Goal: Obtain resource: Obtain resource

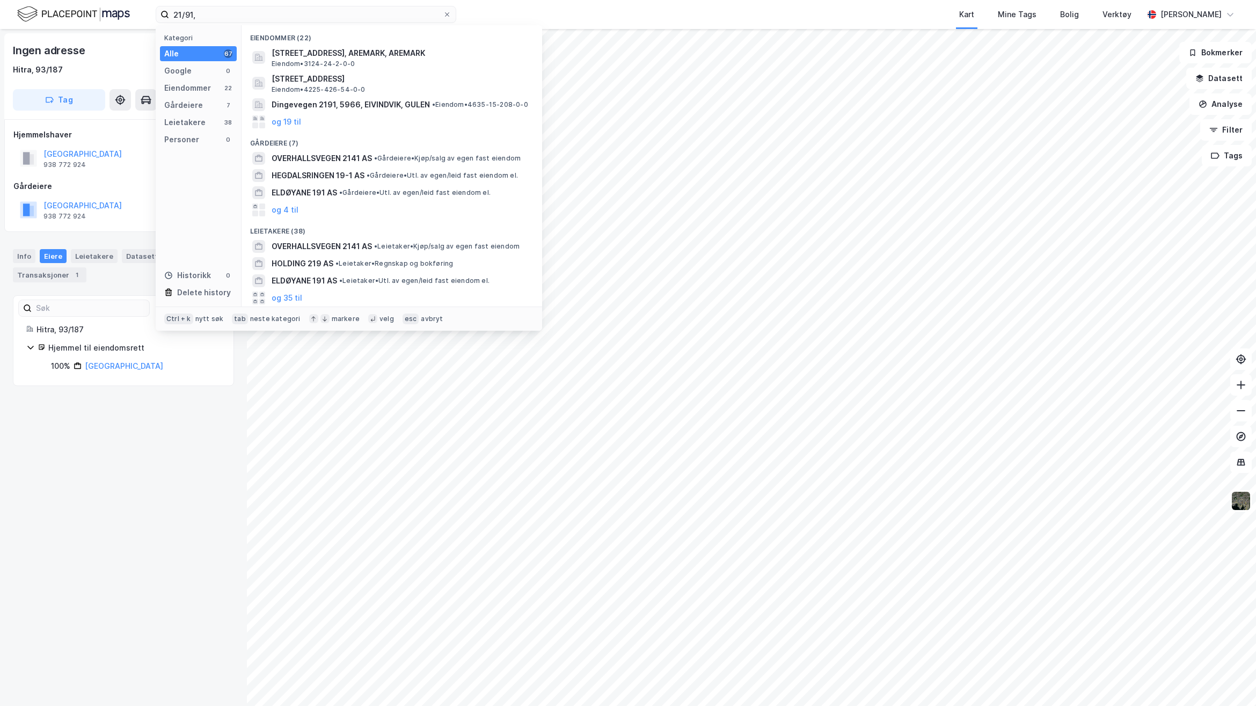
drag, startPoint x: 218, startPoint y: 3, endPoint x: 146, endPoint y: 9, distance: 72.6
click at [146, 9] on div "21/91, Kategori Alle 67 Google 0 Eiendommer 22 Gårdeiere 7 Leietakere 38 Person…" at bounding box center [628, 14] width 1256 height 29
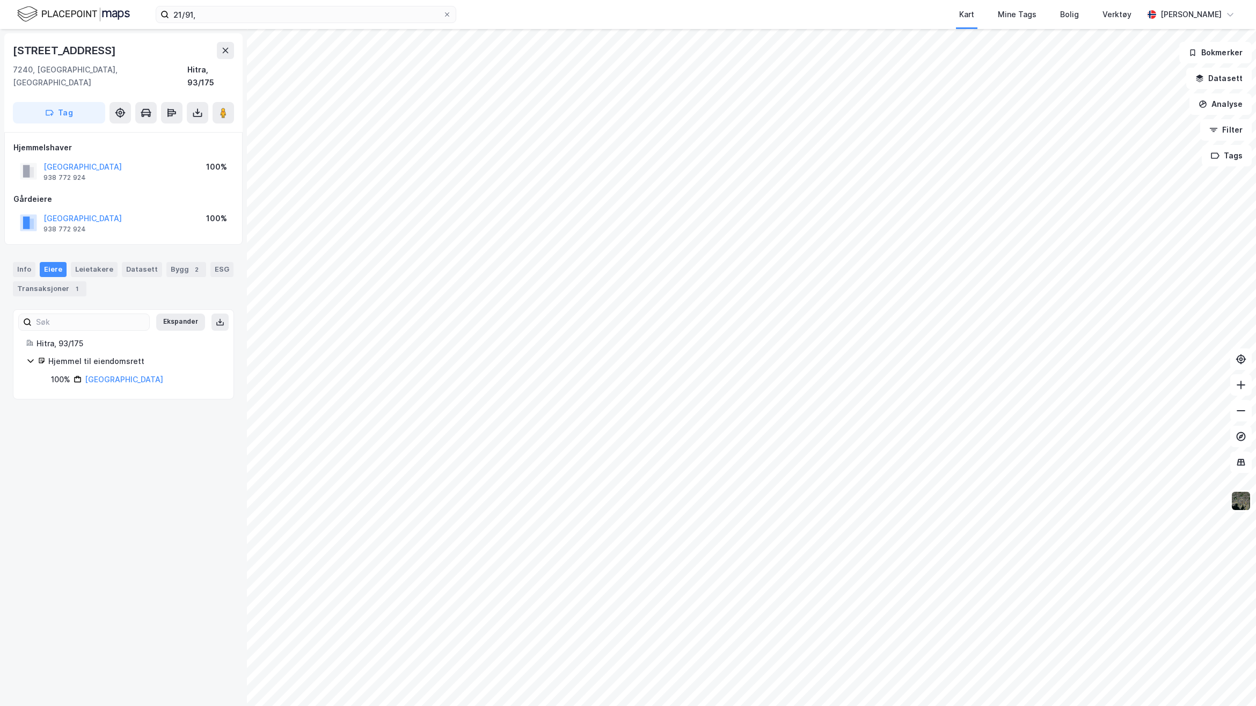
click at [145, 564] on div "[STREET_ADDRESS], 93/175 Tag Hjemmelshaver [GEOGRAPHIC_DATA] 938 772 924 100% G…" at bounding box center [123, 367] width 247 height 677
click at [216, 318] on icon at bounding box center [220, 322] width 9 height 9
click at [33, 262] on div "Info" at bounding box center [24, 269] width 23 height 15
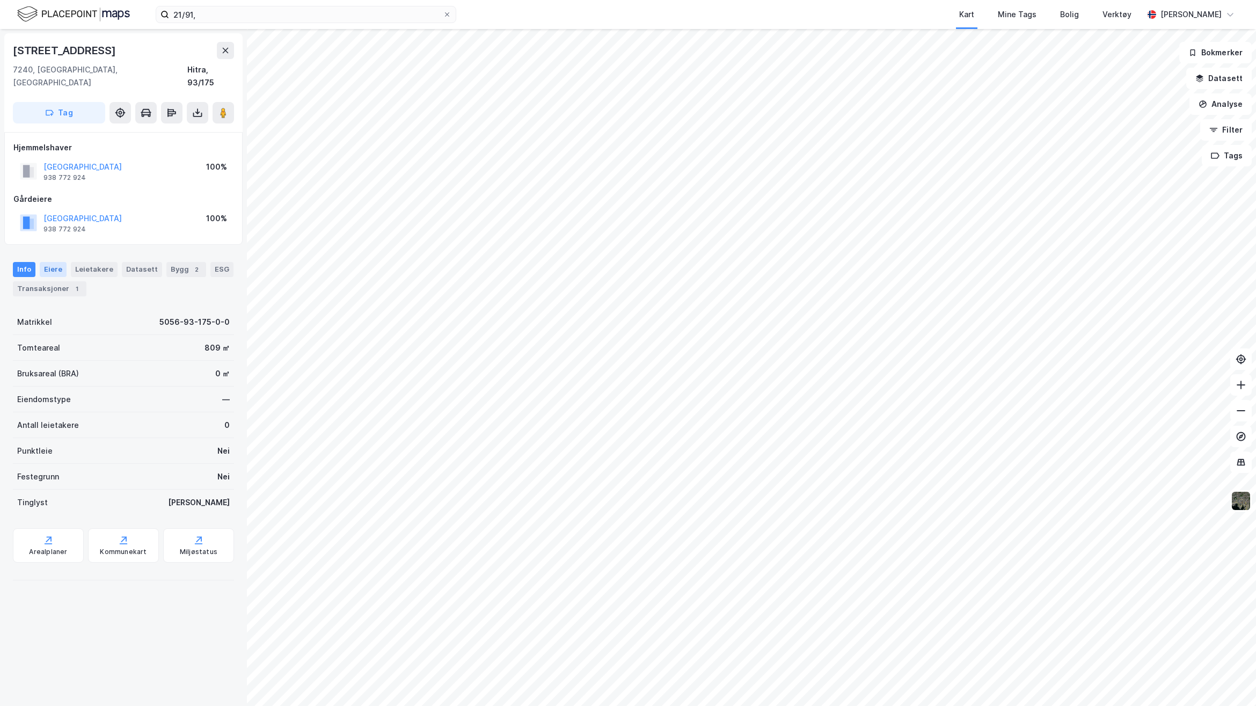
click at [57, 262] on div "Eiere" at bounding box center [53, 269] width 27 height 15
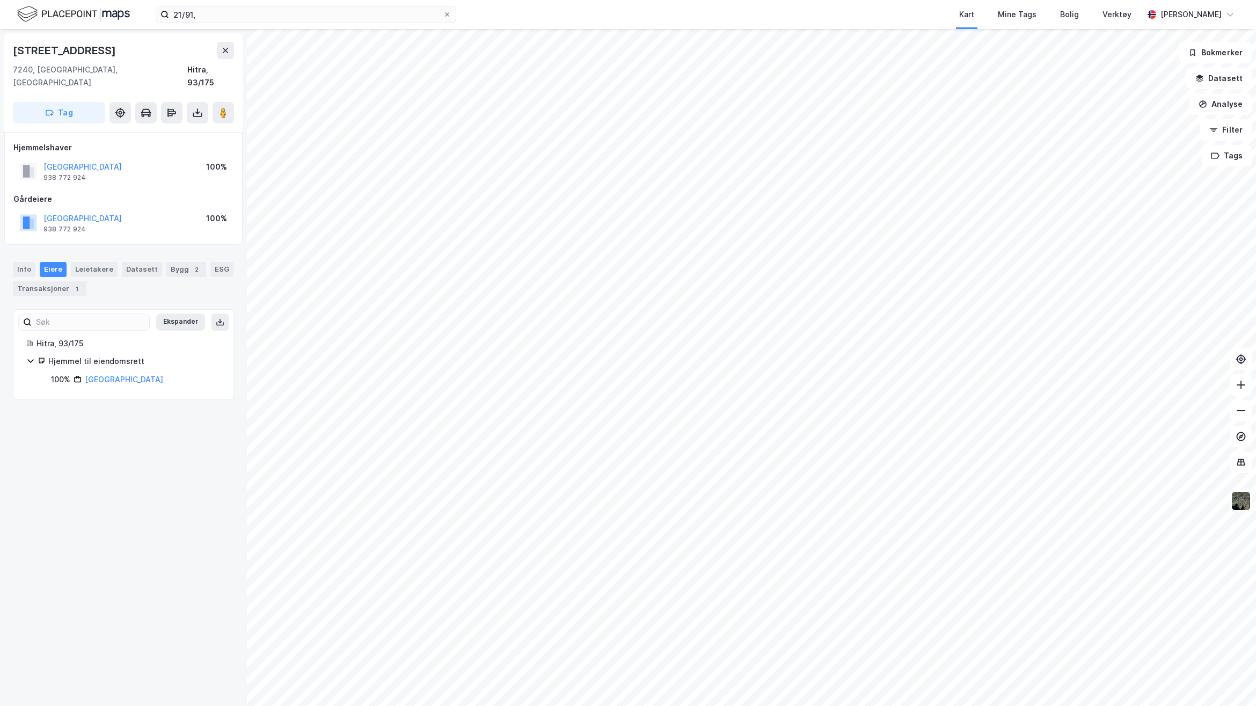
click at [216, 318] on icon at bounding box center [220, 322] width 9 height 9
drag, startPoint x: 199, startPoint y: 100, endPoint x: 201, endPoint y: 111, distance: 10.9
click at [199, 107] on icon at bounding box center [197, 112] width 11 height 11
click at [161, 130] on div "Last ned grunnbok" at bounding box center [144, 134] width 62 height 9
drag, startPoint x: 193, startPoint y: 17, endPoint x: 208, endPoint y: 15, distance: 14.6
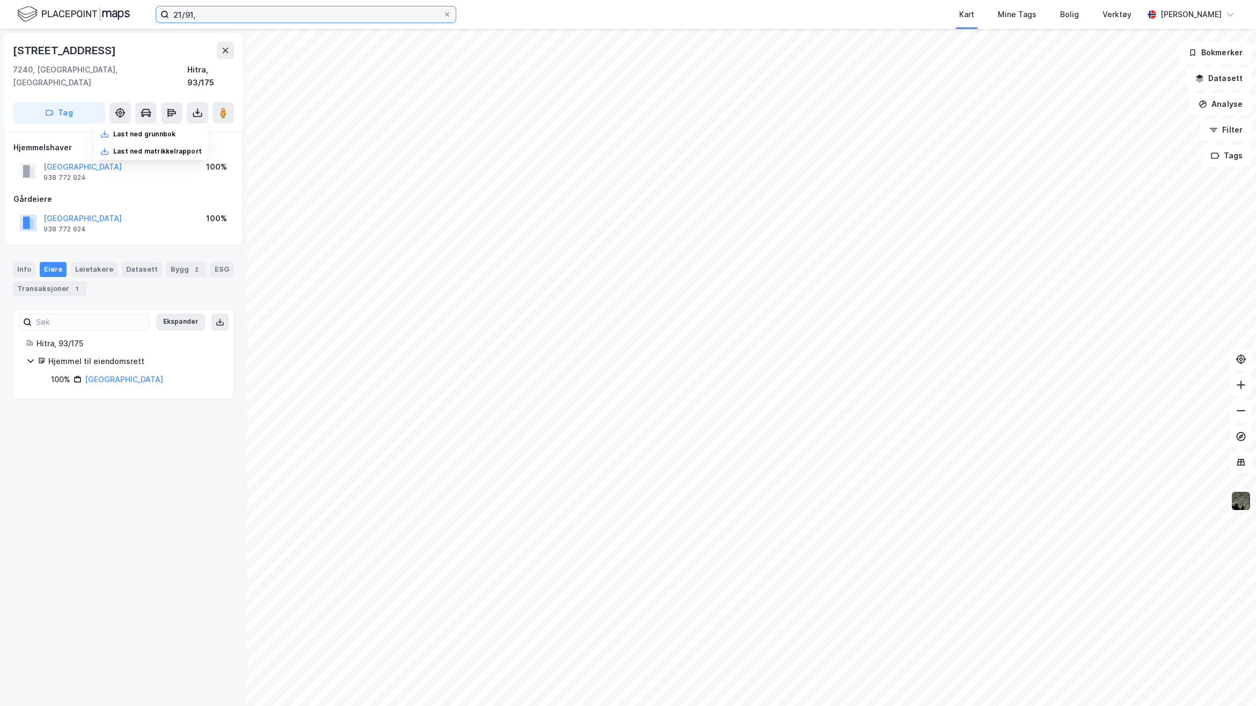
click at [193, 17] on input "21/91," at bounding box center [306, 14] width 274 height 16
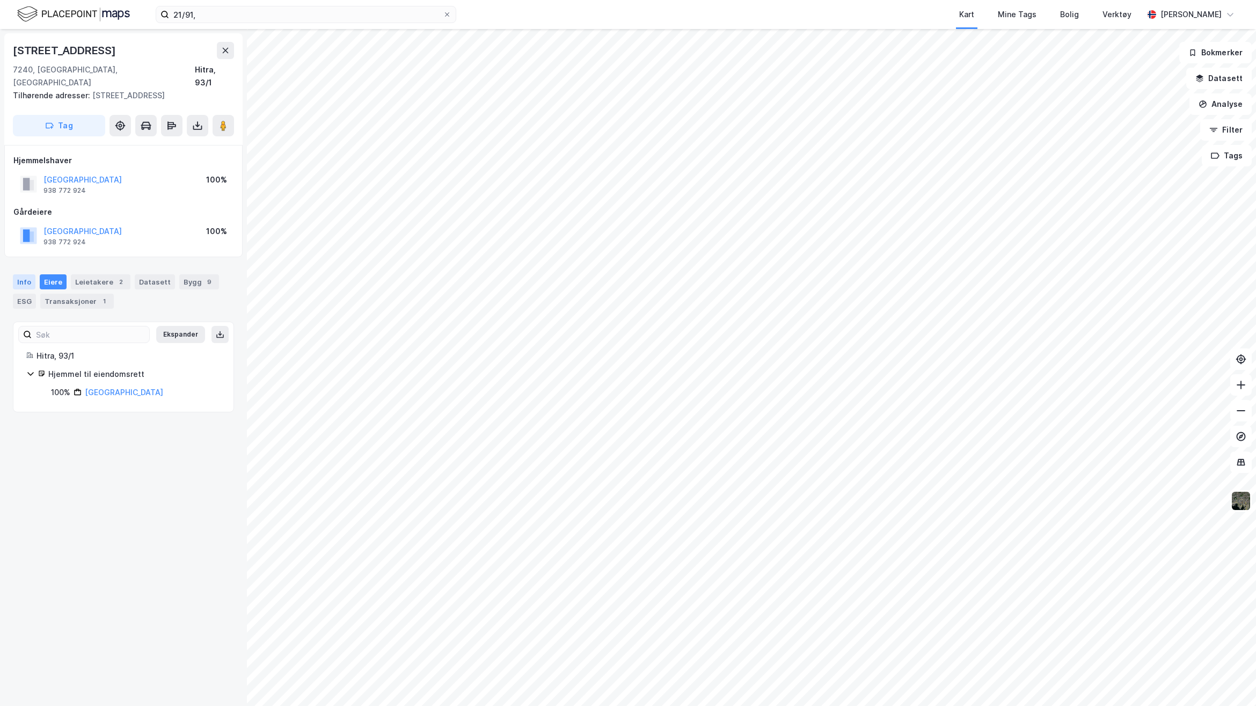
click at [24, 274] on div "Info" at bounding box center [24, 281] width 23 height 15
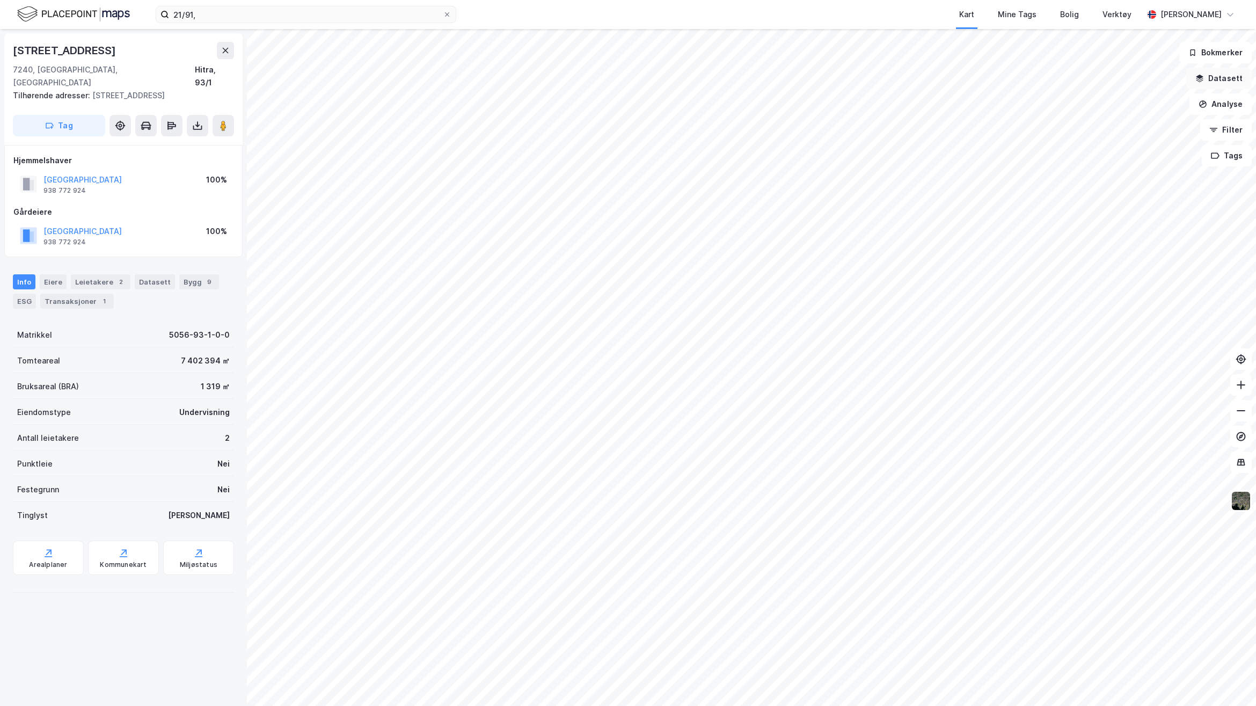
click at [1227, 79] on button "Datasett" at bounding box center [1218, 78] width 65 height 21
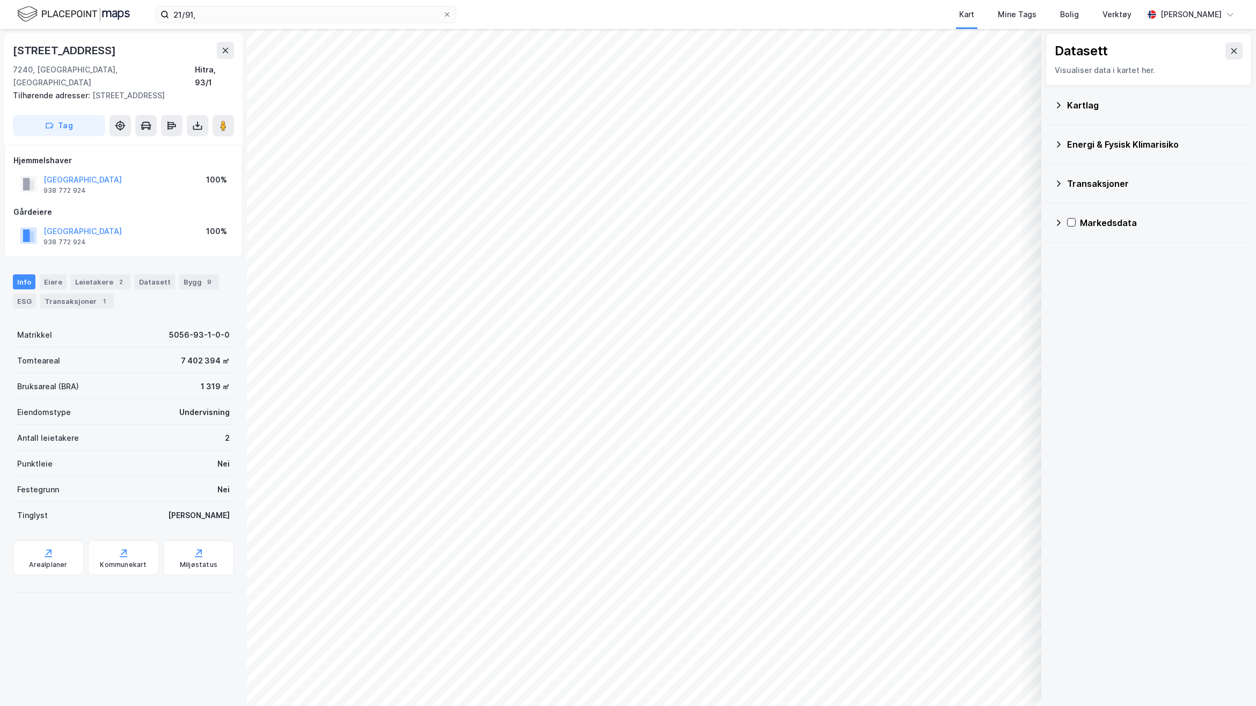
click at [1052, 100] on div "Kartlag" at bounding box center [1148, 105] width 206 height 39
click at [1062, 109] on div "Kartlag" at bounding box center [1148, 105] width 189 height 26
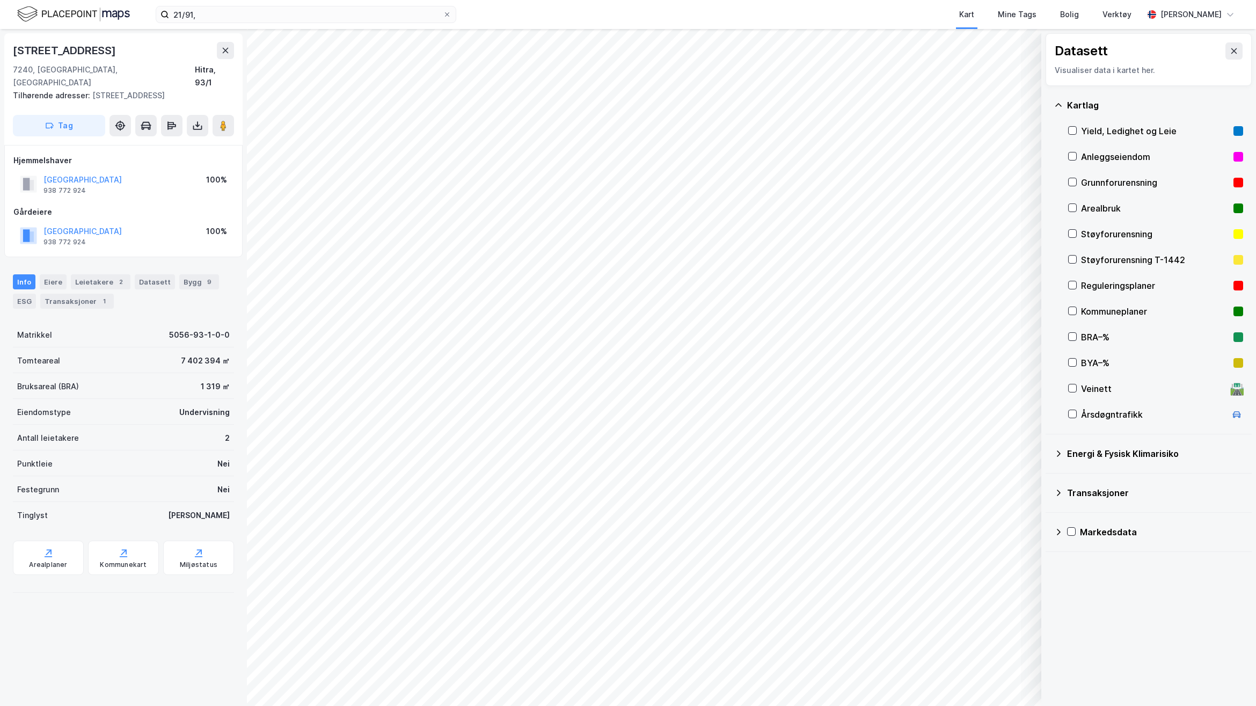
drag, startPoint x: 1068, startPoint y: 280, endPoint x: 1079, endPoint y: 299, distance: 22.1
click at [1068, 281] on div at bounding box center [1072, 285] width 9 height 9
click at [122, 547] on icon at bounding box center [123, 552] width 11 height 11
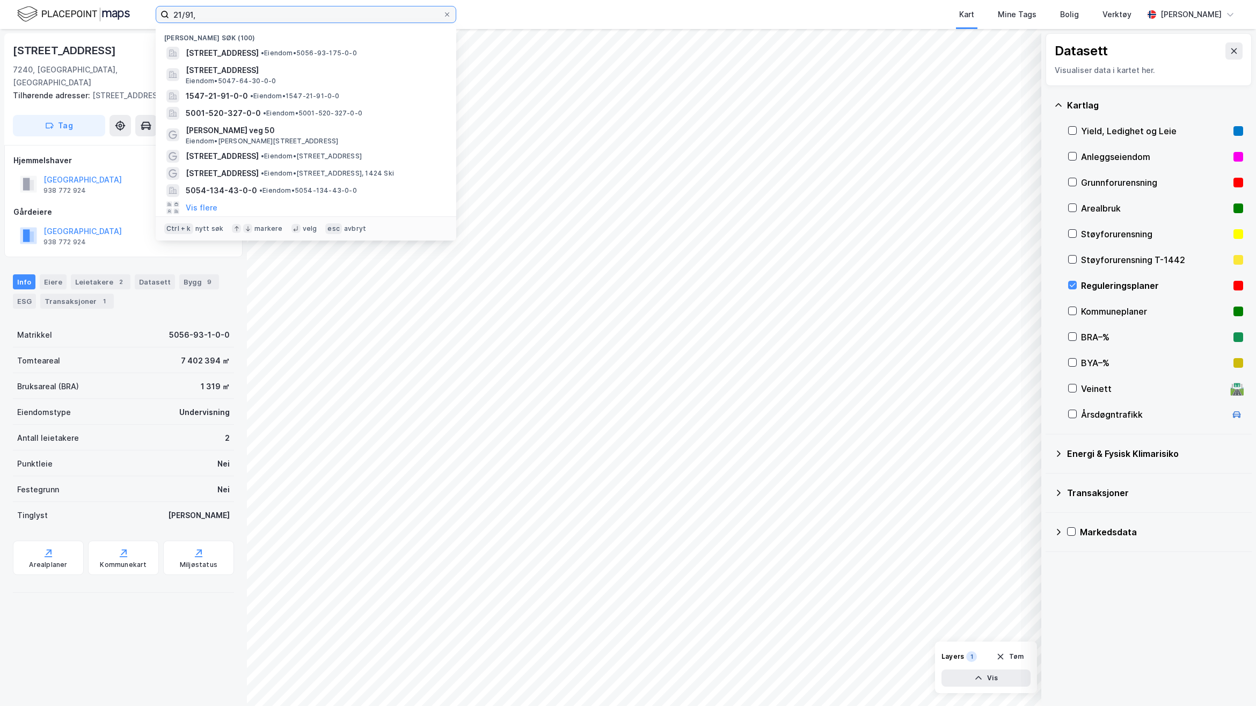
drag, startPoint x: 211, startPoint y: 14, endPoint x: 2, endPoint y: 25, distance: 209.6
click at [20, 11] on div "21/91, Nylige søk (100) Fillaunveien 10, 7240, HITRA, HITRA • Eiendom • 5056-93…" at bounding box center [628, 14] width 1256 height 29
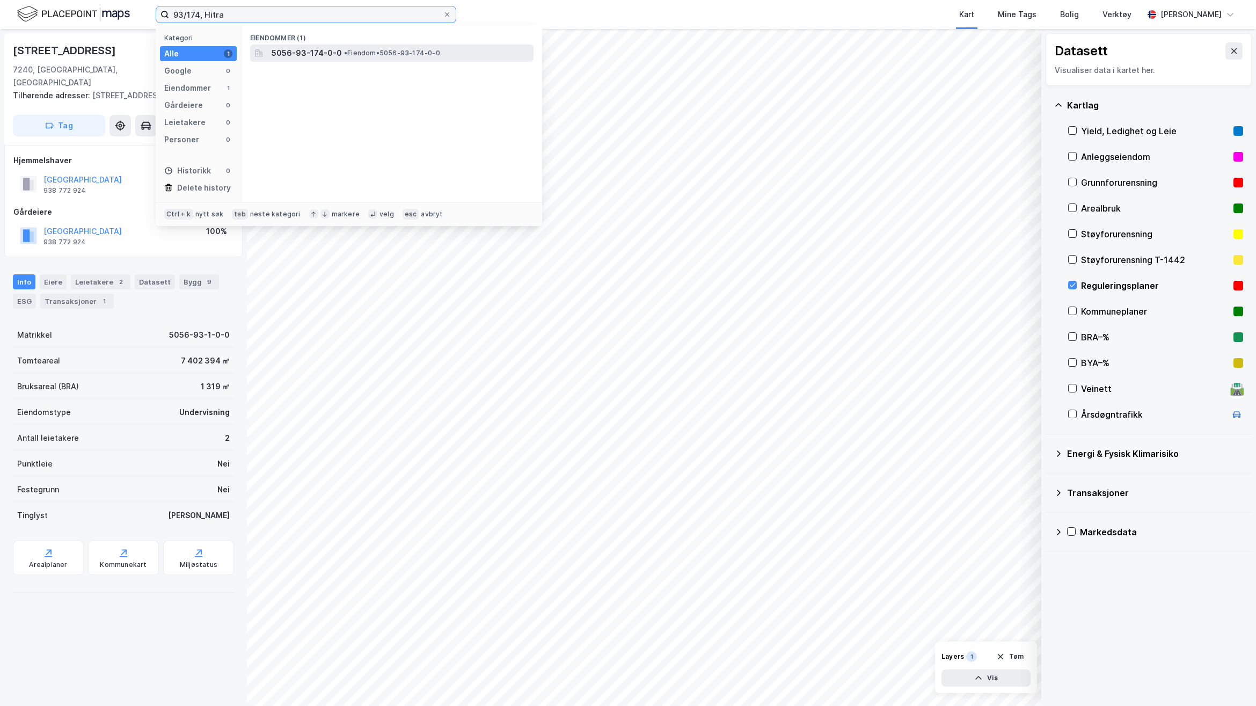
type input "93/174, Hitra"
click at [293, 49] on span "5056-93-174-0-0" at bounding box center [307, 53] width 70 height 13
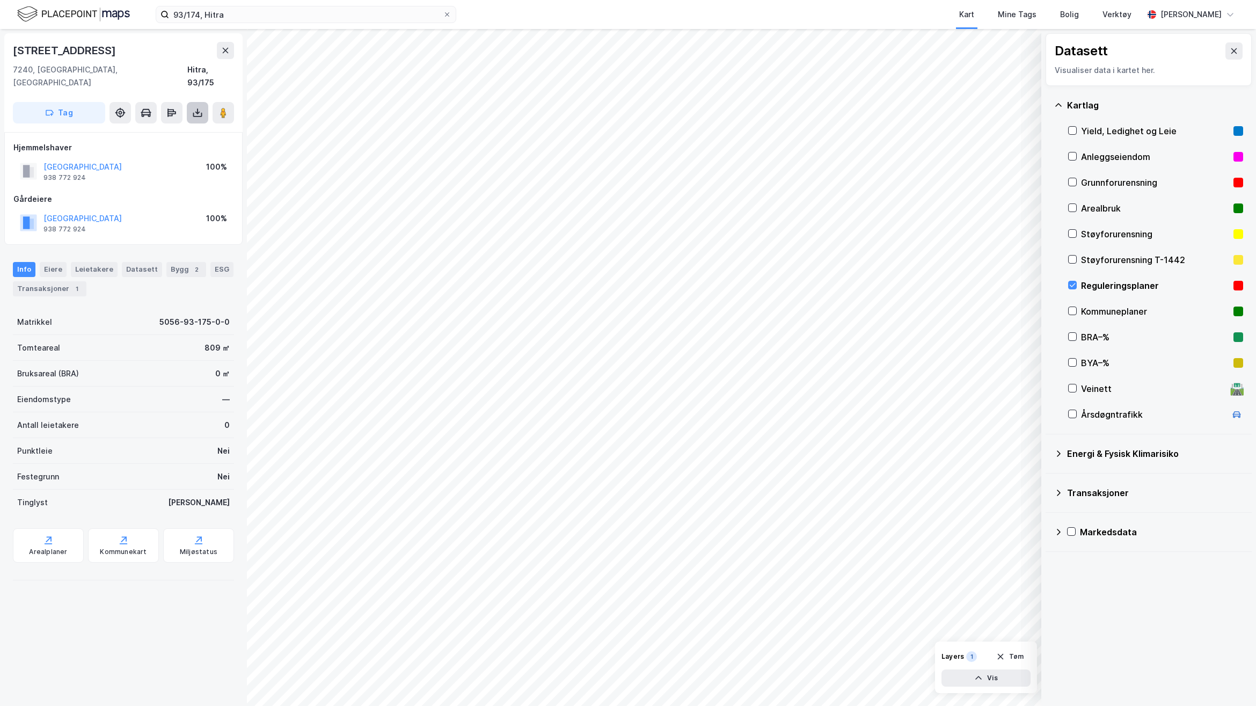
click at [196, 107] on icon at bounding box center [197, 112] width 11 height 11
click at [165, 130] on div "Last ned grunnbok" at bounding box center [144, 134] width 62 height 9
drag, startPoint x: 192, startPoint y: 95, endPoint x: 203, endPoint y: 105, distance: 15.2
click at [192, 107] on icon at bounding box center [197, 112] width 11 height 11
drag, startPoint x: 199, startPoint y: 97, endPoint x: 38, endPoint y: 151, distance: 169.8
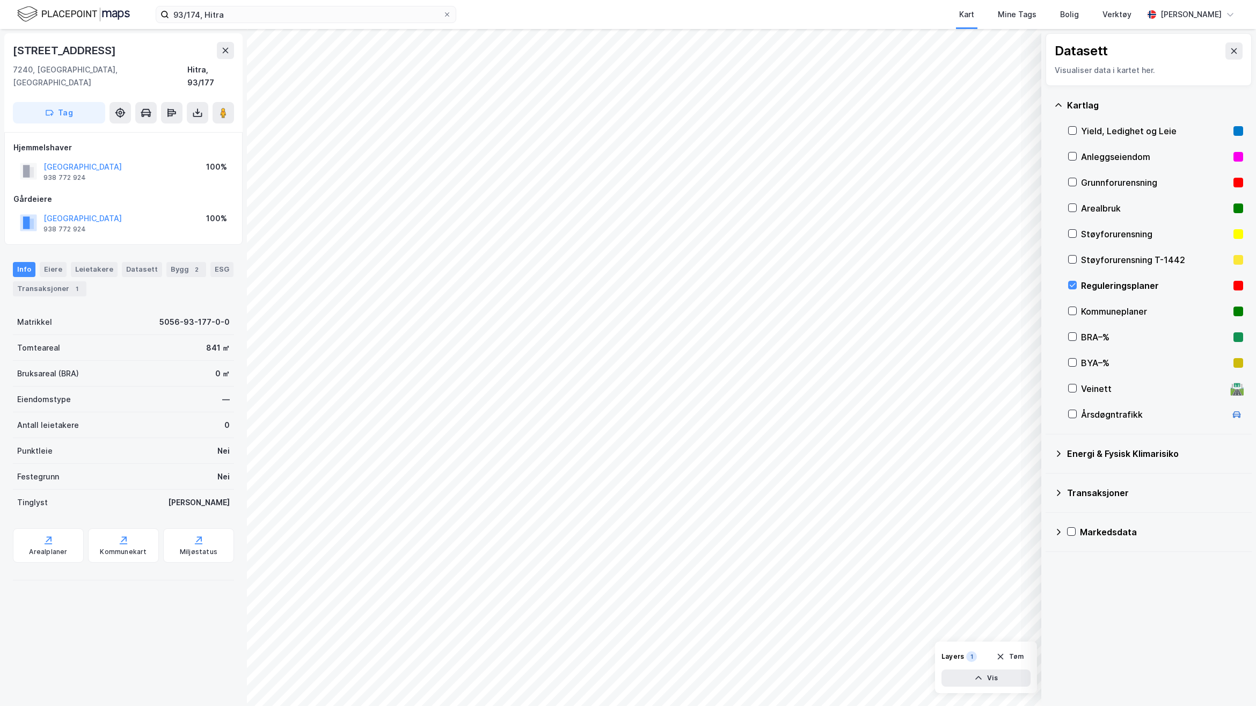
click at [196, 107] on icon at bounding box center [197, 112] width 11 height 11
click at [152, 130] on div "Last ned grunnbok" at bounding box center [144, 134] width 62 height 9
click at [195, 106] on button at bounding box center [197, 112] width 21 height 21
click at [172, 130] on div "Last ned grunnbok" at bounding box center [144, 134] width 62 height 9
drag, startPoint x: 1072, startPoint y: 285, endPoint x: 118, endPoint y: 254, distance: 954.0
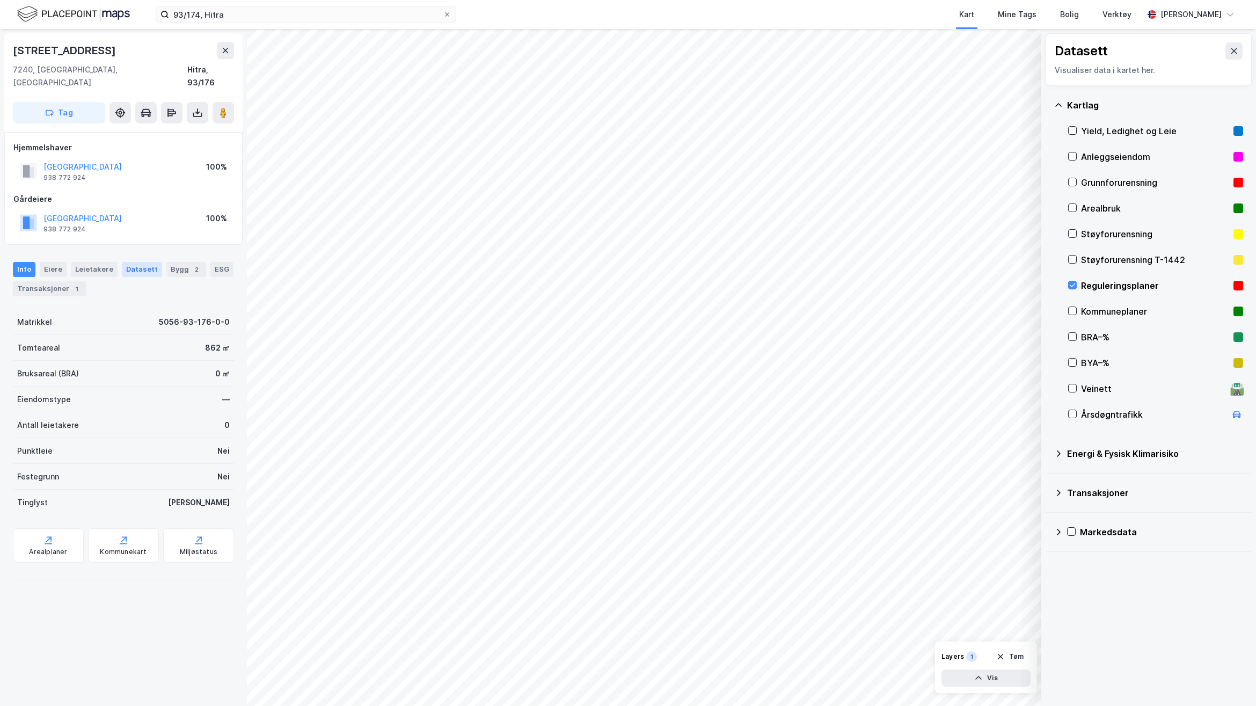
click at [1071, 285] on icon at bounding box center [1072, 285] width 8 height 8
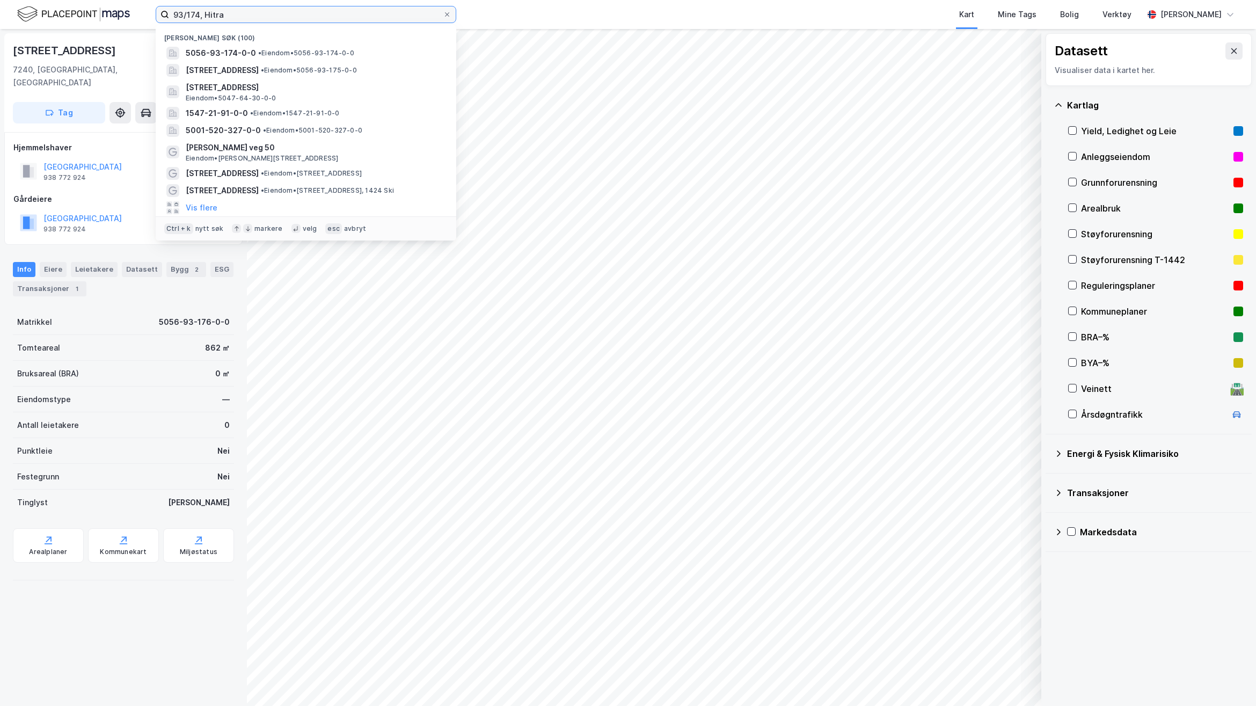
drag, startPoint x: 255, startPoint y: 16, endPoint x: 233, endPoint y: 14, distance: 22.1
click at [233, 14] on input "93/174, Hitra" at bounding box center [306, 14] width 274 height 16
drag, startPoint x: 274, startPoint y: 17, endPoint x: -71, endPoint y: 9, distance: 345.6
click at [0, 9] on html "93/174, Hitra Nylige søk (100) 5056-93-174-0-0 • Eiendom • 5056-93-174-0-0 Fill…" at bounding box center [628, 353] width 1256 height 706
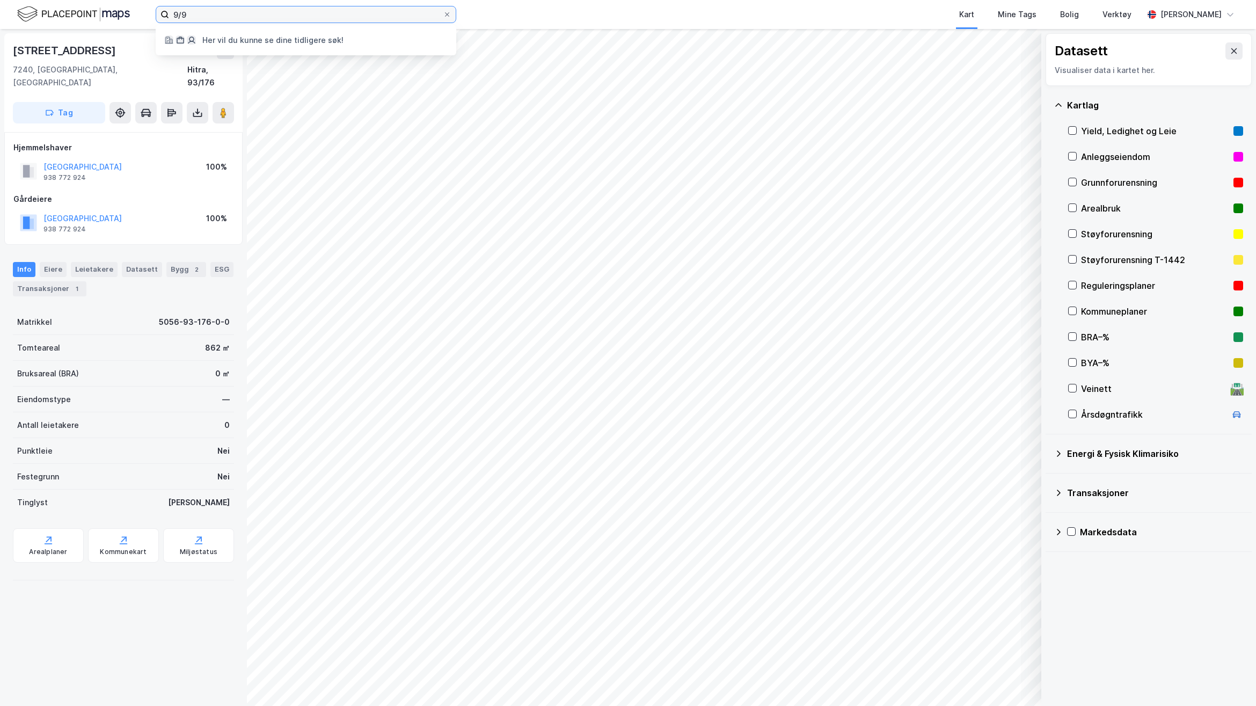
type input "9/9"
click at [116, 14] on div "9/9 Her vil du kunne se dine tidligere søk! Kart Mine Tags Bolig Verktøy Flutra…" at bounding box center [628, 14] width 1256 height 29
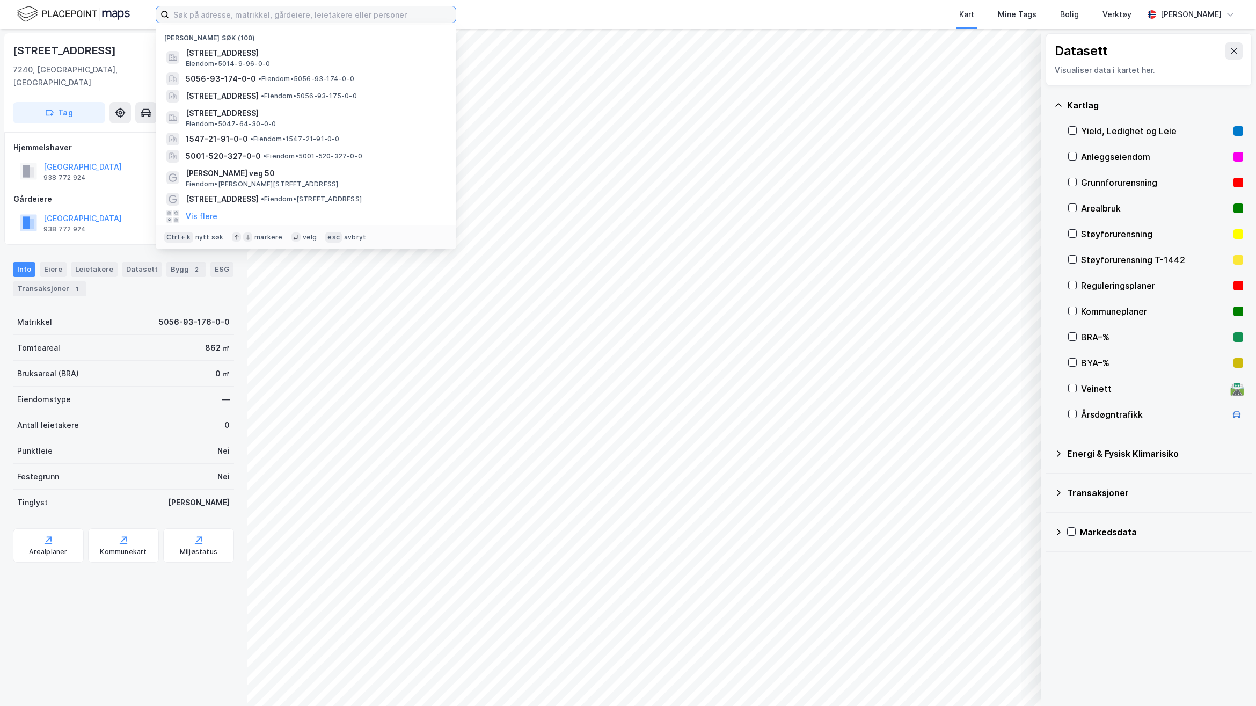
click at [303, 16] on input at bounding box center [312, 14] width 287 height 16
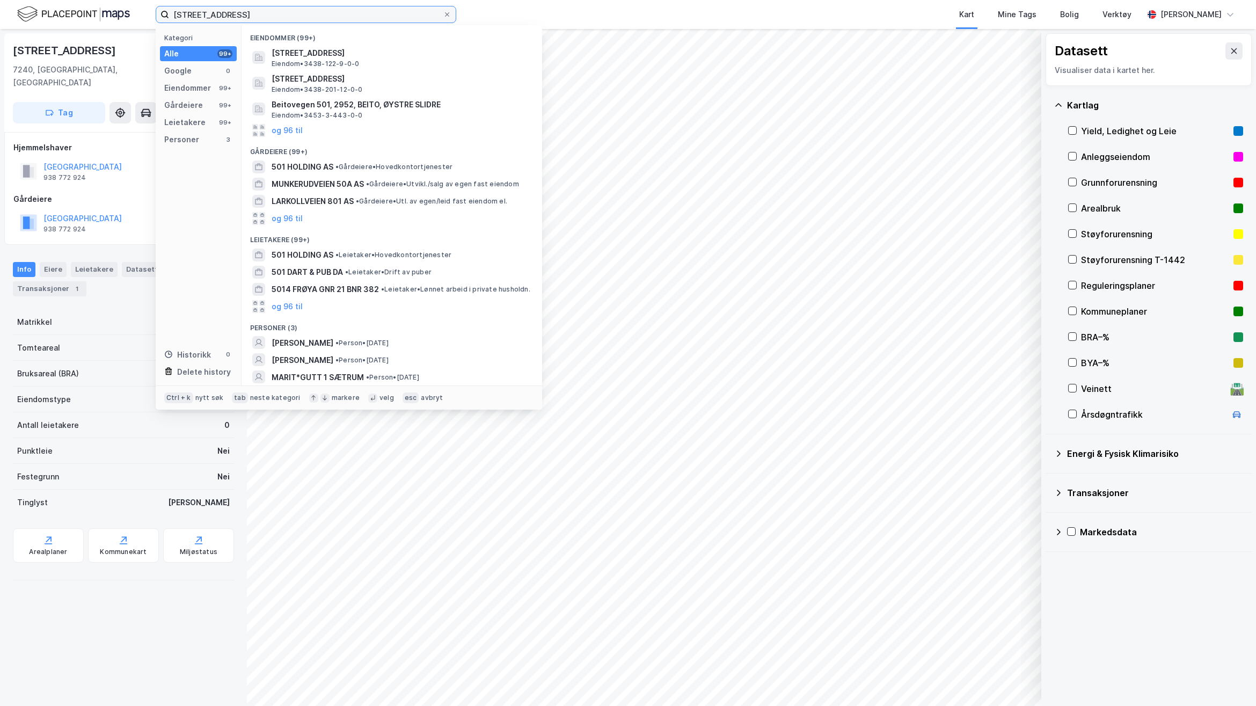
type input "50/1, Trondheim"
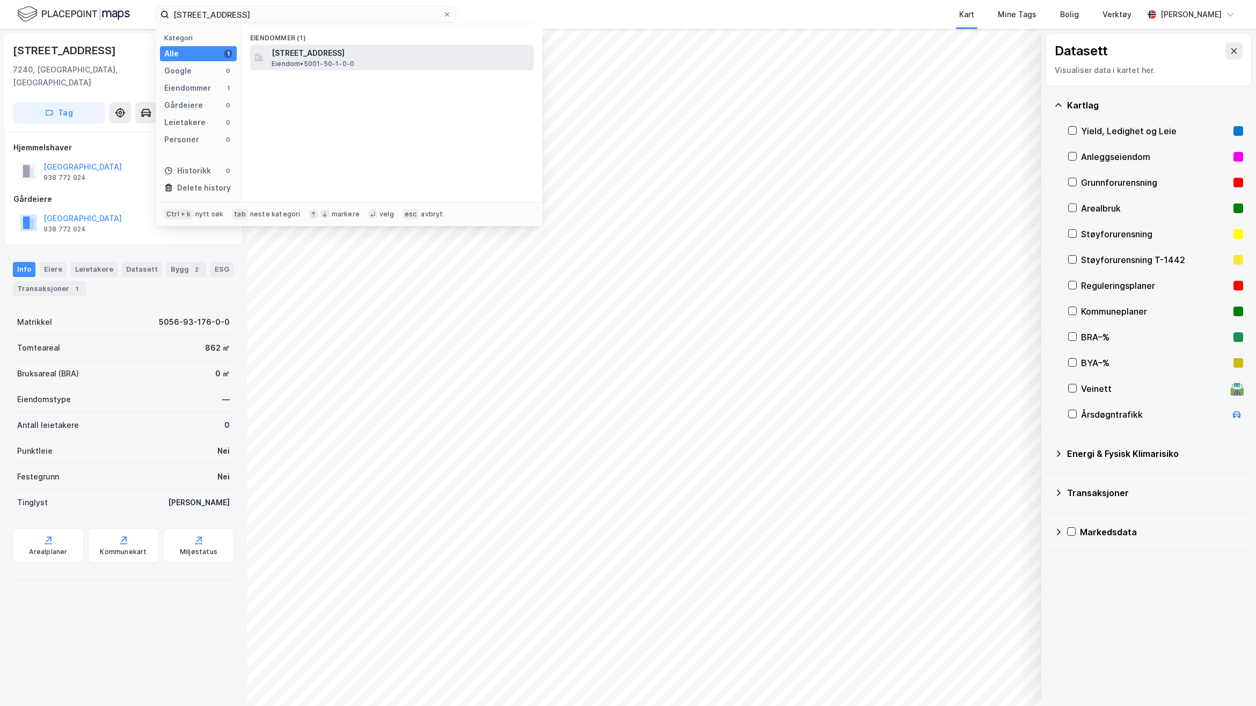
click at [341, 64] on span "Eiendom • 5001-50-1-0-0" at bounding box center [313, 64] width 83 height 9
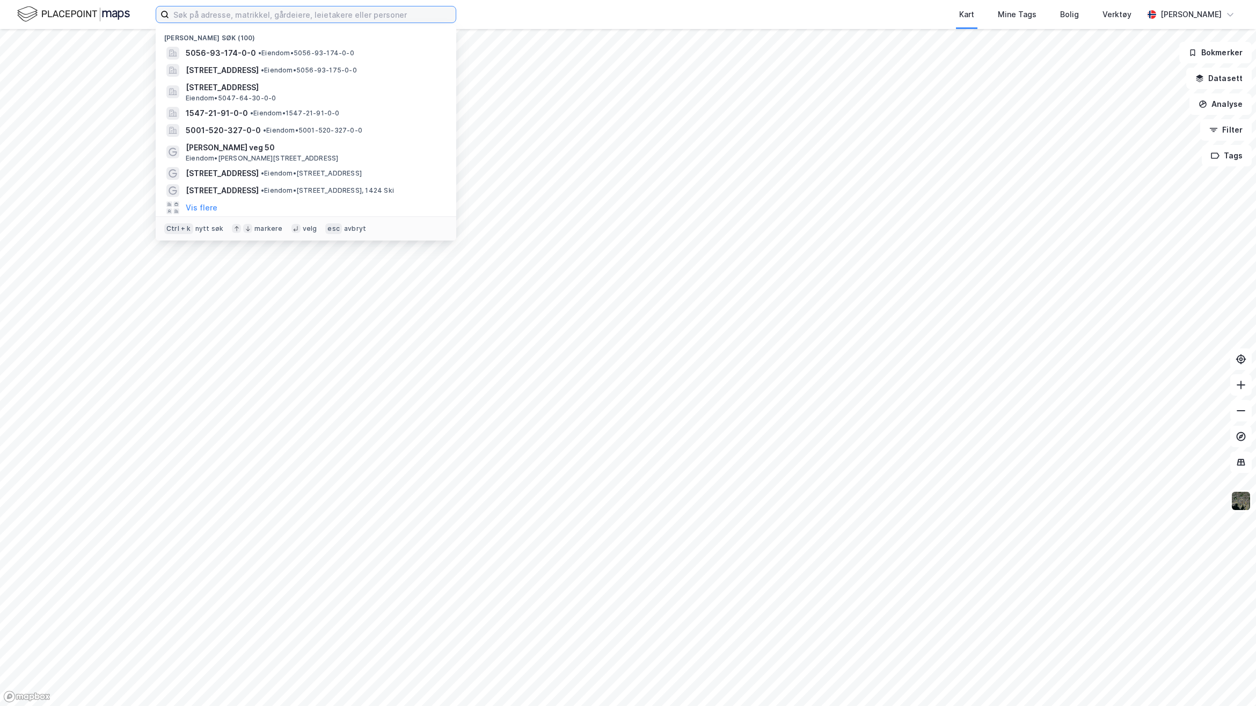
click at [312, 16] on input at bounding box center [312, 14] width 287 height 16
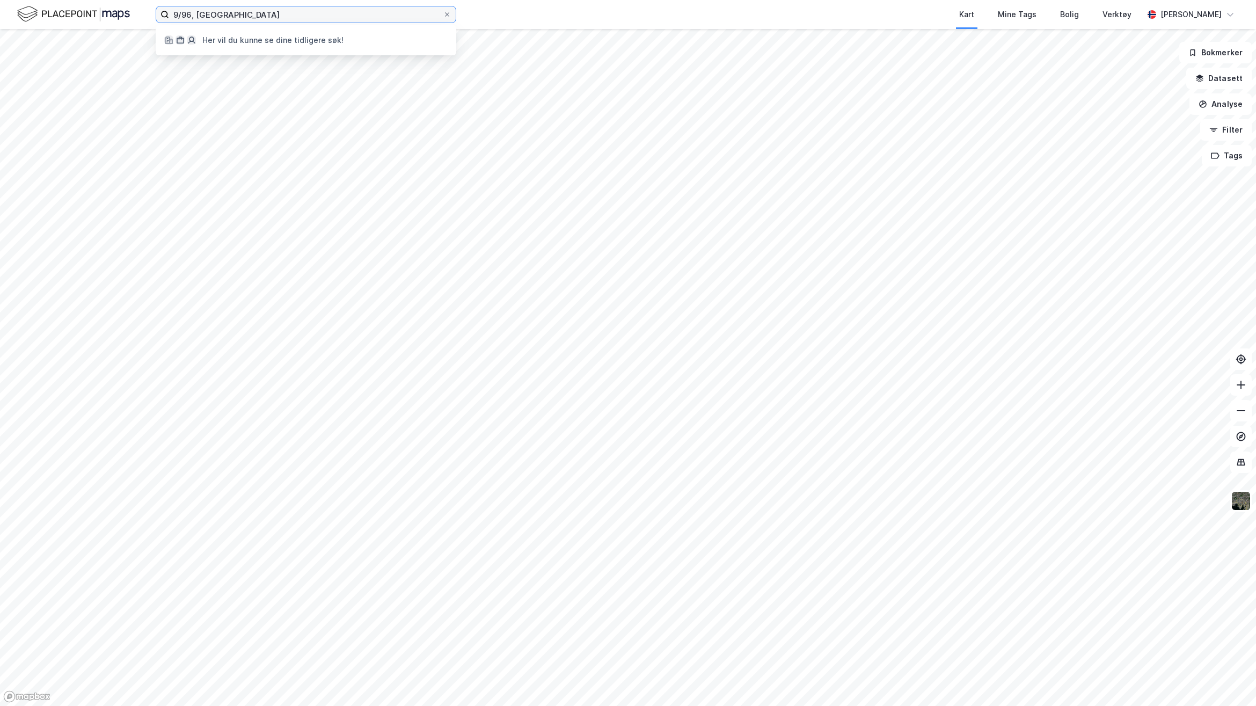
type input "9/96, [GEOGRAPHIC_DATA]"
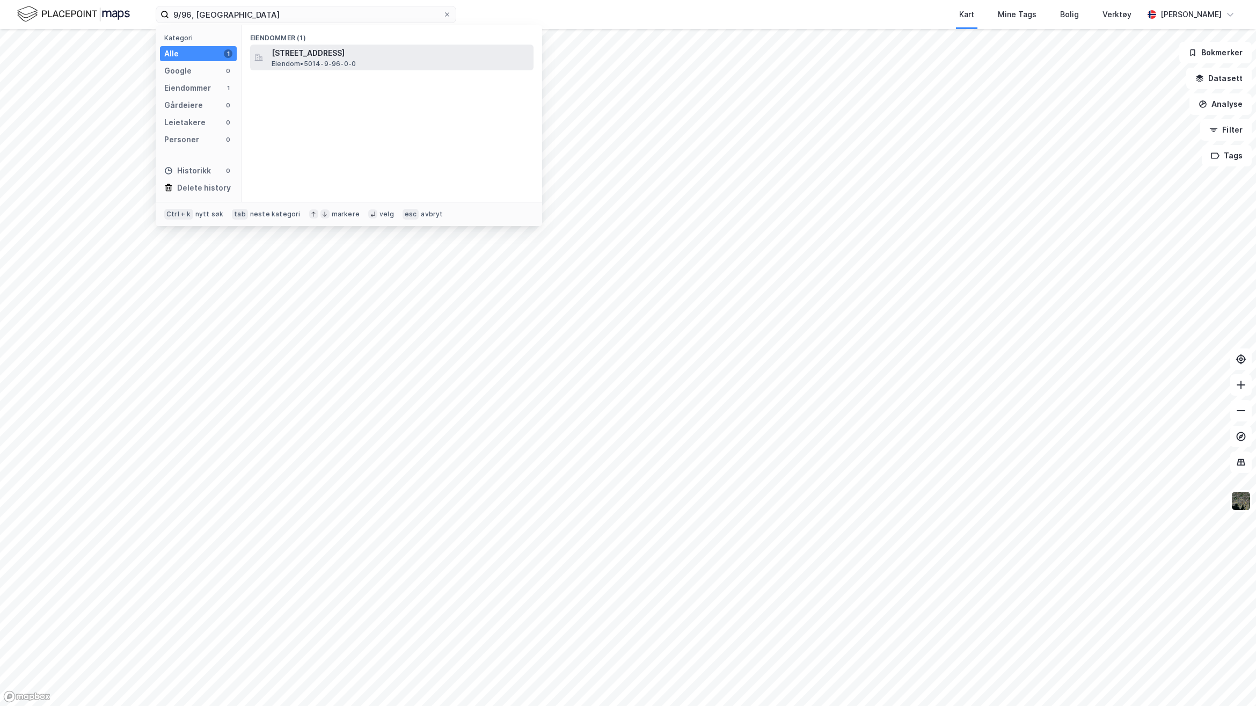
click at [392, 47] on span "[STREET_ADDRESS]" at bounding box center [401, 53] width 258 height 13
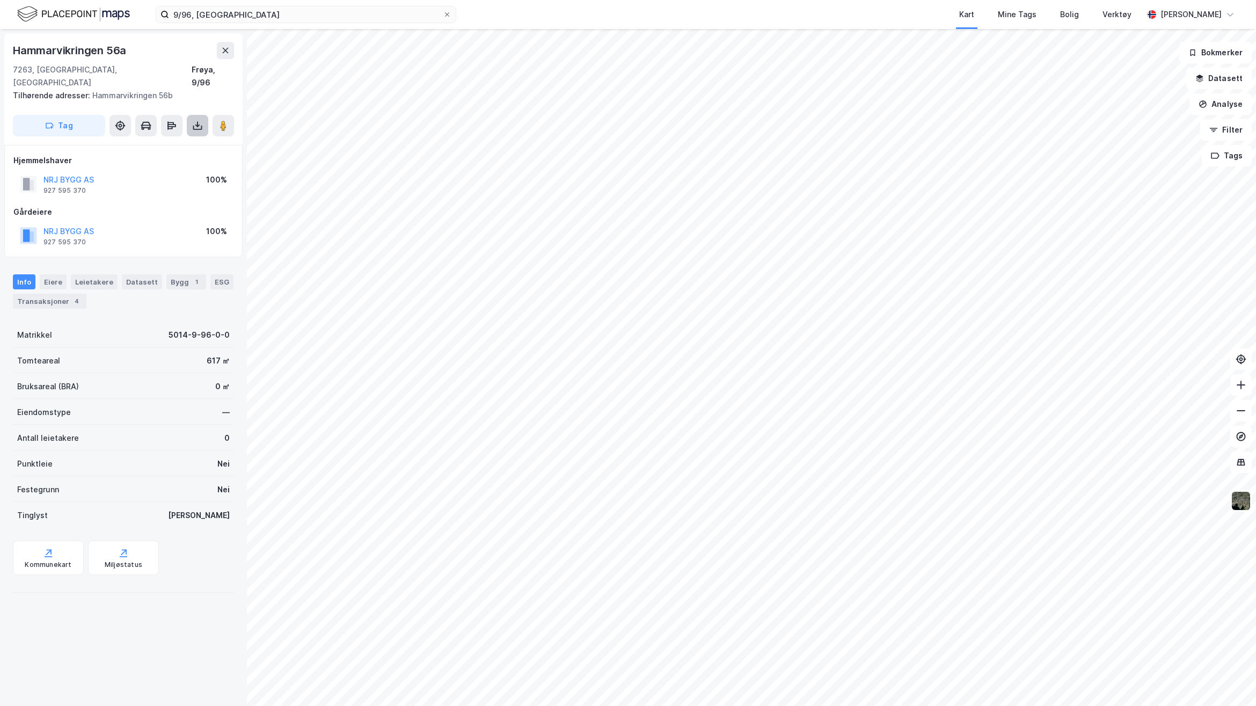
click at [207, 115] on button at bounding box center [197, 125] width 21 height 21
click at [180, 138] on div "Last ned grunnbok" at bounding box center [151, 146] width 114 height 17
click at [1233, 79] on button "Datasett" at bounding box center [1218, 78] width 65 height 21
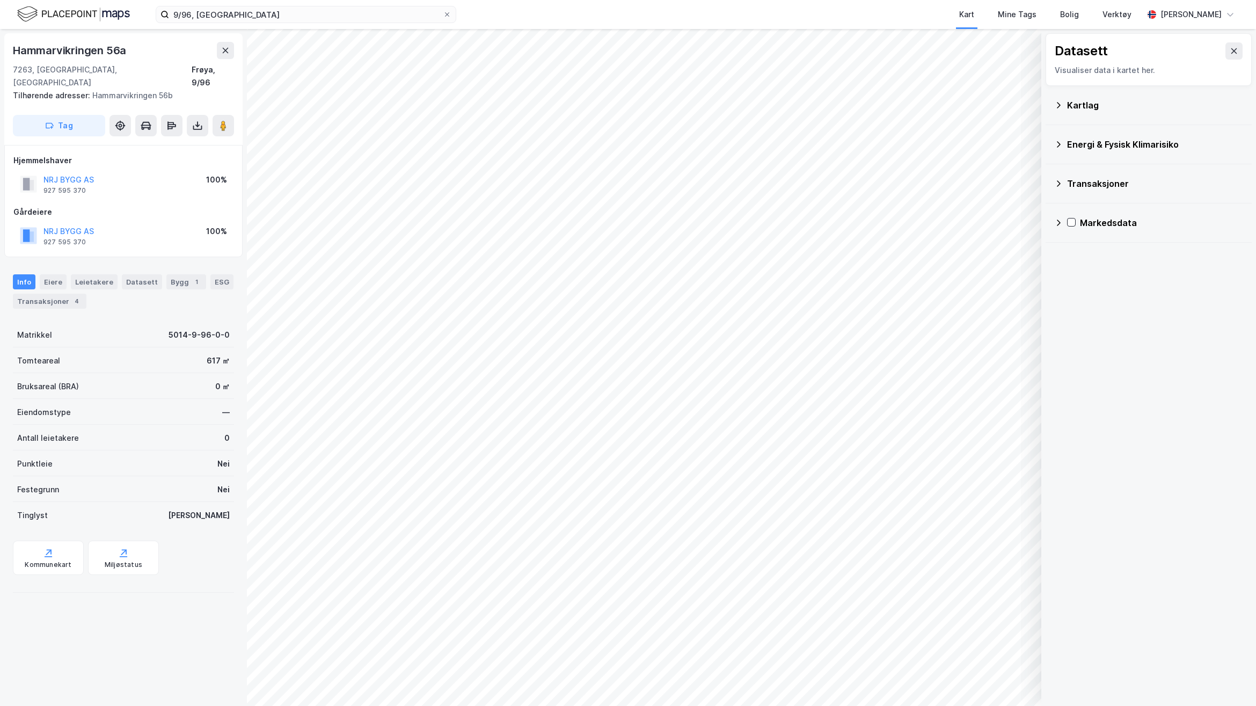
click at [1084, 107] on div "Kartlag" at bounding box center [1155, 105] width 176 height 13
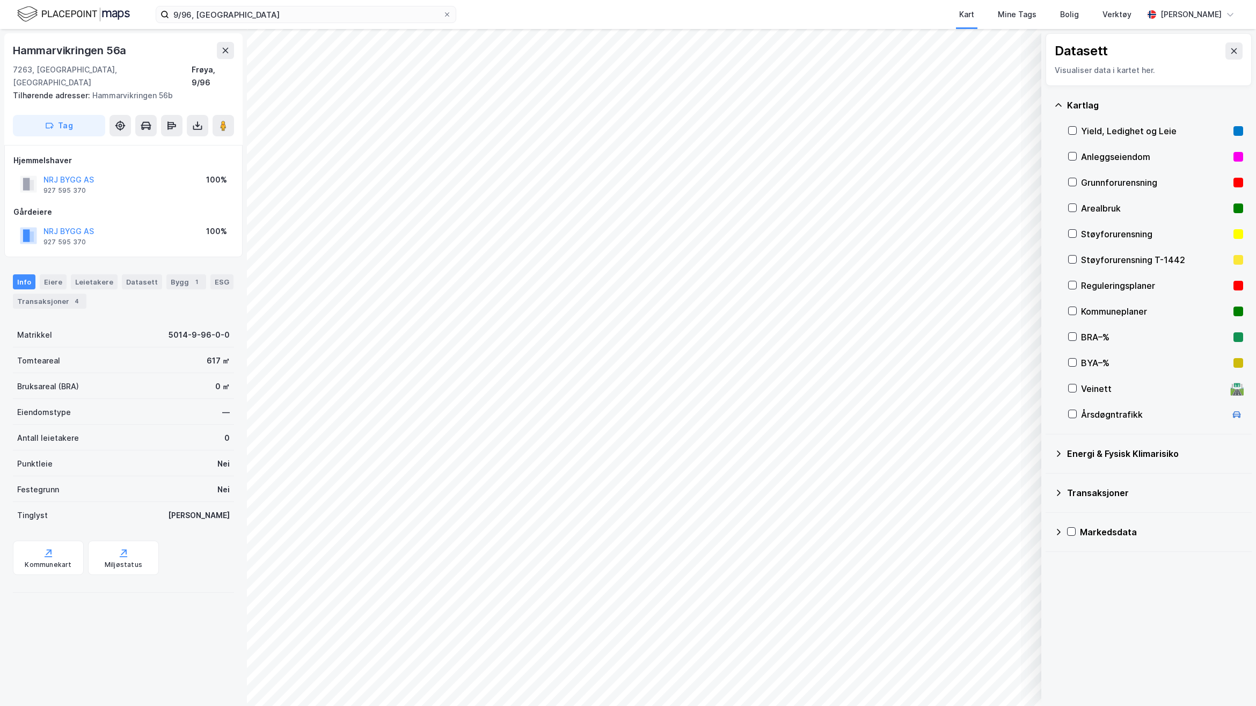
click at [1066, 285] on div "Kartlag Yield, Ledighet og Leie Anleggseiendom Grunnforurensning Arealbruk Støy…" at bounding box center [1148, 260] width 206 height 348
click at [1072, 283] on icon at bounding box center [1072, 285] width 8 height 8
click at [43, 560] on div "Kommunekart" at bounding box center [48, 564] width 47 height 9
drag, startPoint x: 1077, startPoint y: 280, endPoint x: 1073, endPoint y: 284, distance: 5.7
click at [1073, 284] on div "Reguleringsplaner" at bounding box center [1155, 286] width 175 height 26
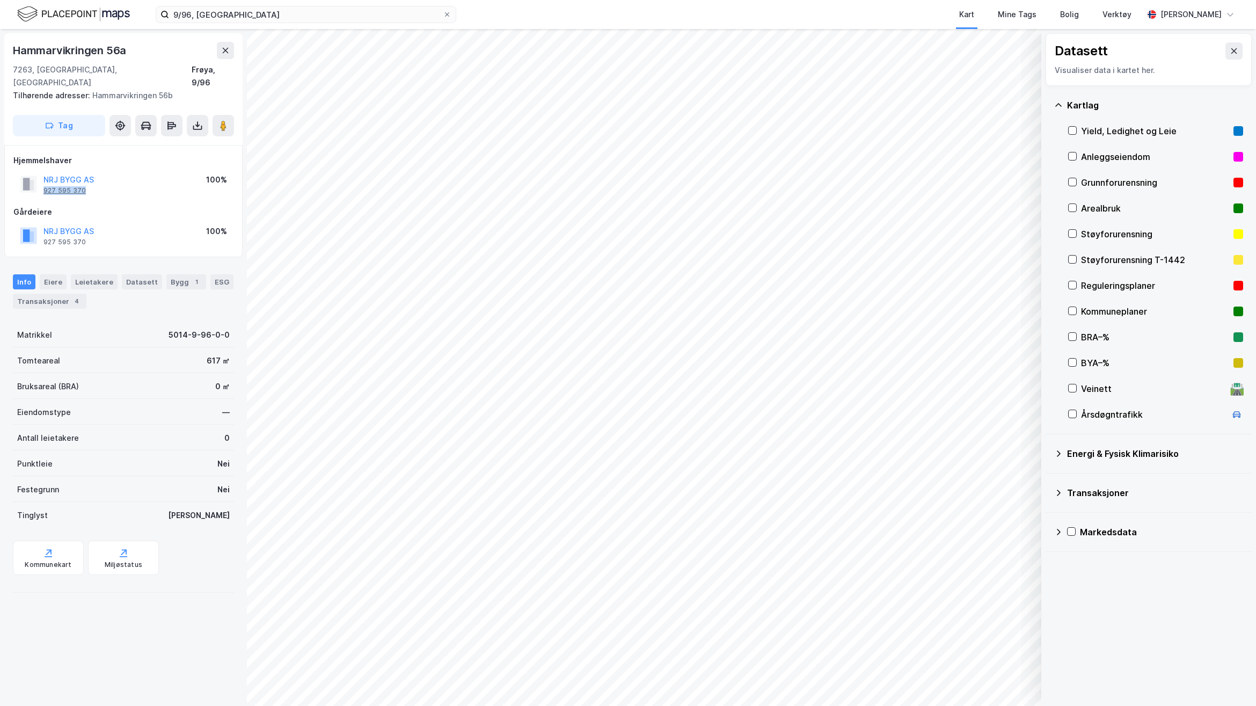
drag, startPoint x: 85, startPoint y: 177, endPoint x: 43, endPoint y: 180, distance: 41.4
click at [43, 180] on div "NRJ BYGG AS 927 595 370" at bounding box center [68, 183] width 50 height 21
copy div "927 595 370"
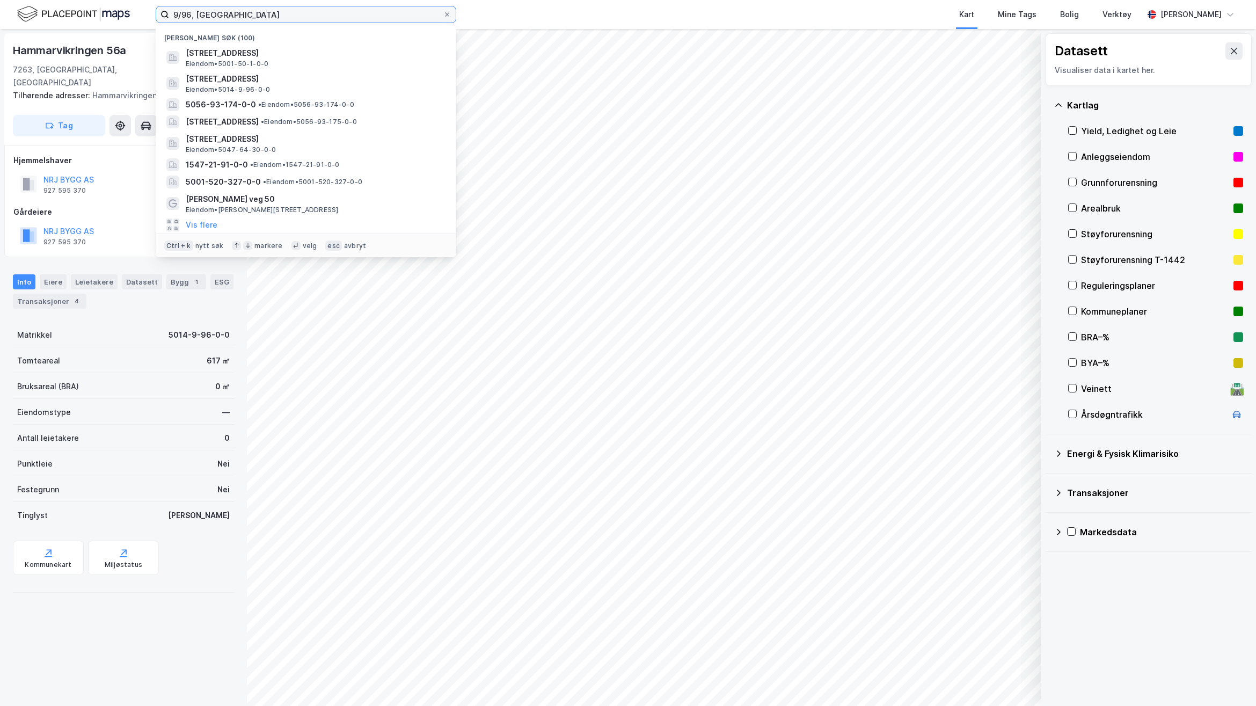
drag, startPoint x: 252, startPoint y: 12, endPoint x: -33, endPoint y: 6, distance: 285.5
click at [0, 6] on html "9/96, Frøya Nylige søk (100) Angelltrøvegen 3, 7048, TRONDHEIM, TRONDHEIM Eiend…" at bounding box center [628, 353] width 1256 height 706
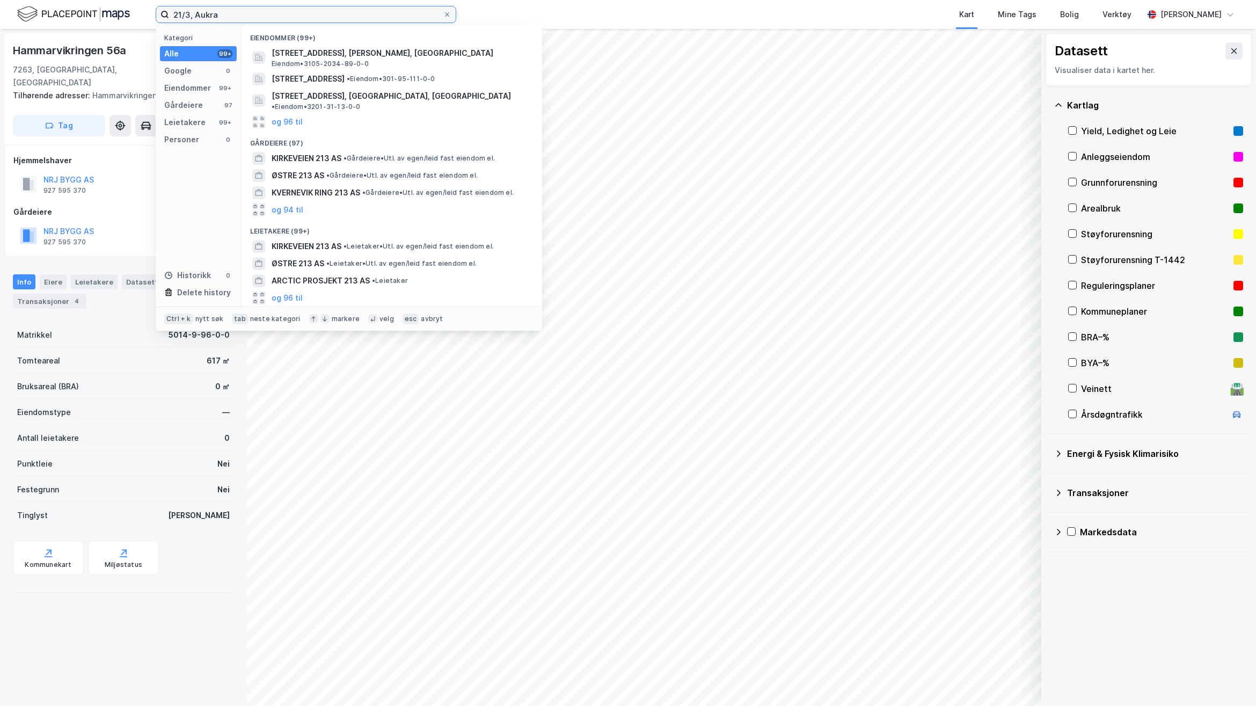
type input "21/3, Aukra"
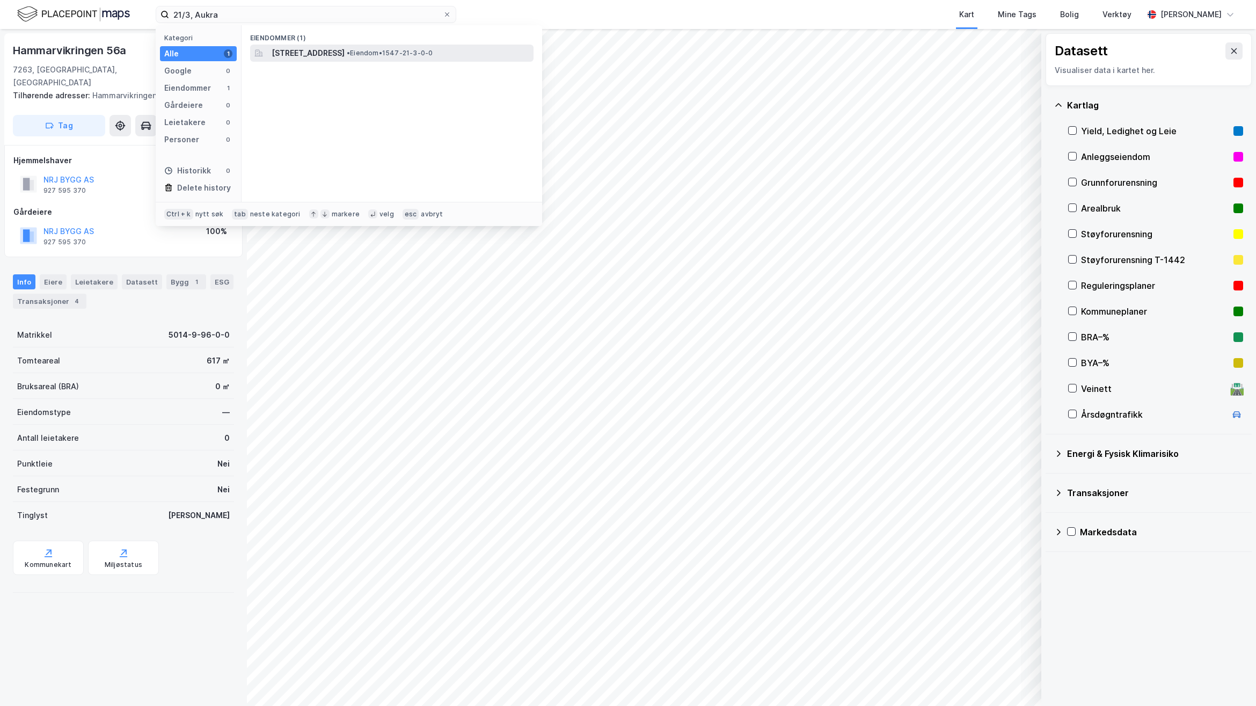
click at [422, 55] on span "• Eiendom • 1547-21-3-0-0" at bounding box center [390, 53] width 86 height 9
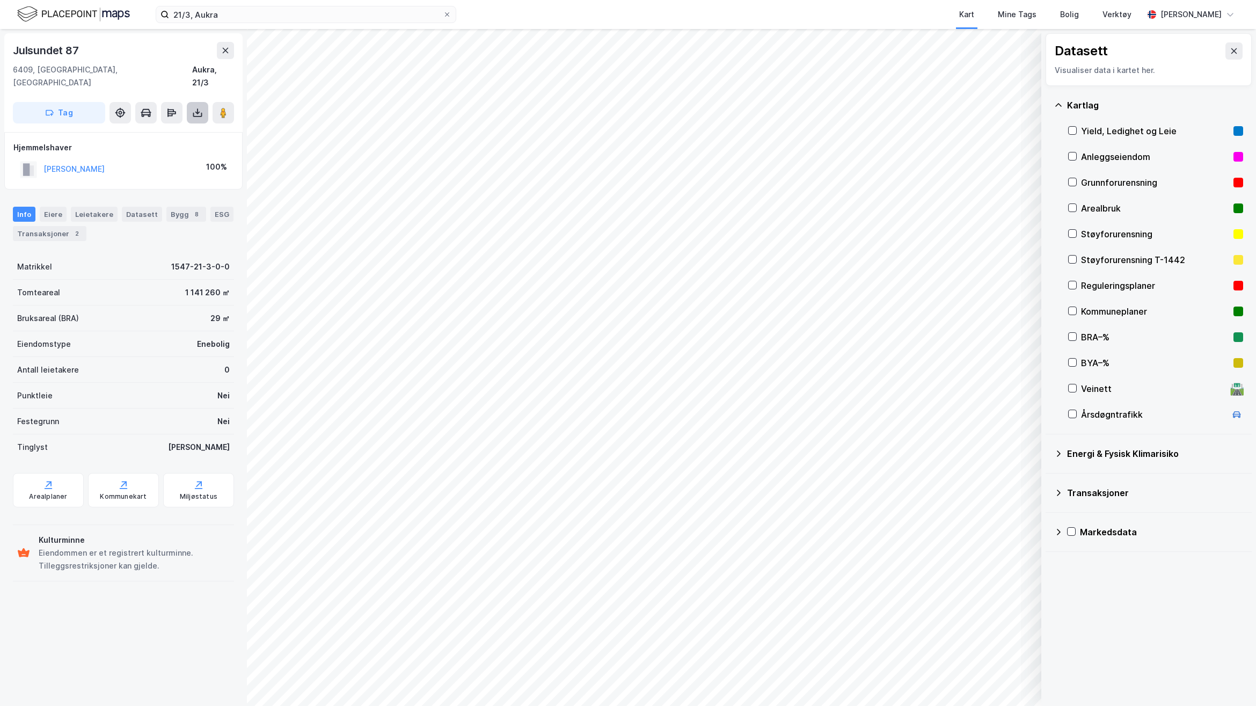
click at [199, 107] on icon at bounding box center [197, 112] width 11 height 11
click at [175, 130] on div "Last ned grunnbok" at bounding box center [144, 134] width 62 height 9
